Goal: Task Accomplishment & Management: Manage account settings

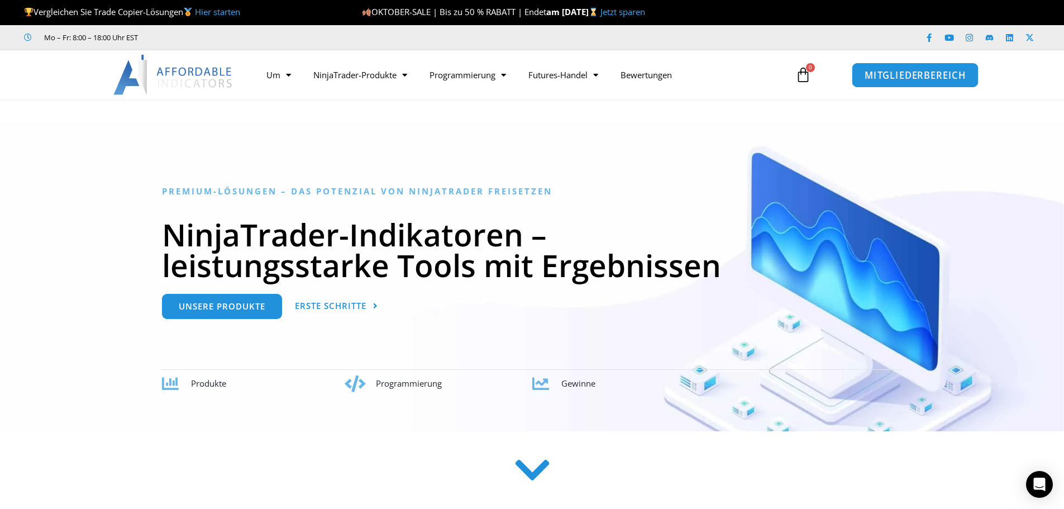
click at [922, 80] on font "MITGLIEDERBEREICH" at bounding box center [916, 74] width 102 height 12
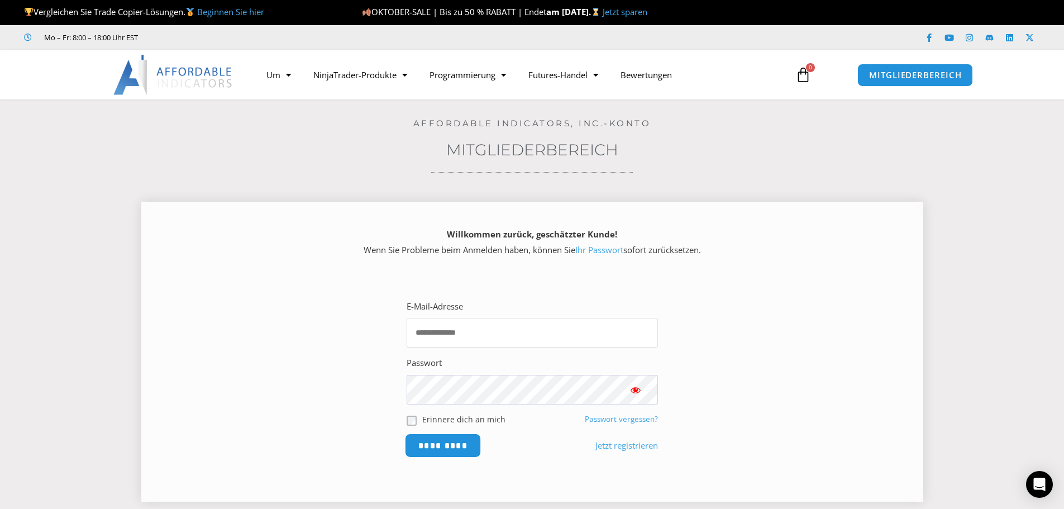
type input "**********"
click at [442, 445] on input "*********" at bounding box center [442, 446] width 77 height 24
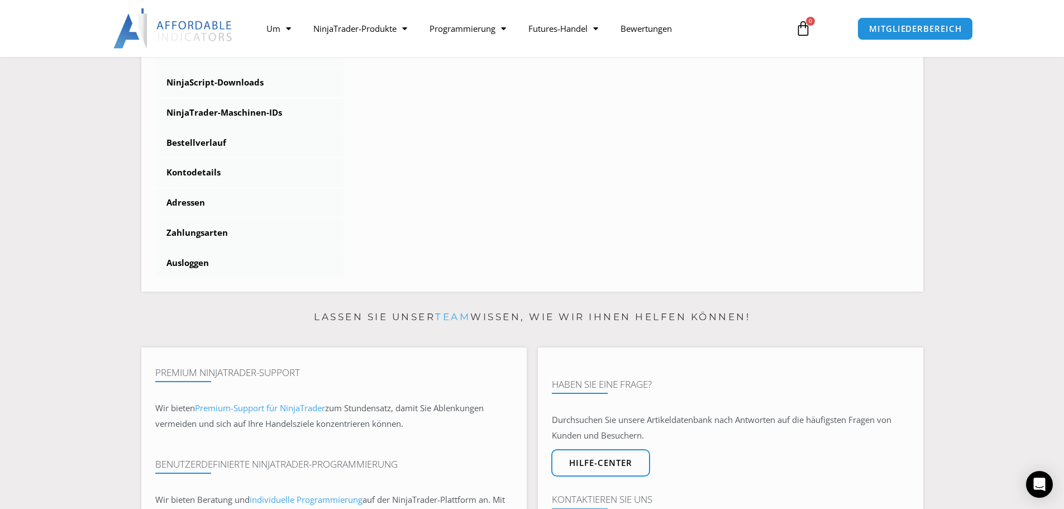
scroll to position [335, 0]
